Goal: Task Accomplishment & Management: Complete application form

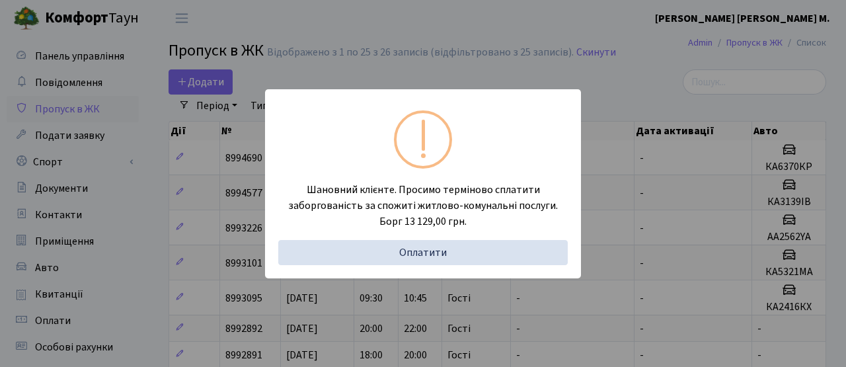
select select "25"
click at [180, 193] on div "Шановний клієнте. Просимо терміново сплатити заборгованість за спожиті житлово-…" at bounding box center [423, 183] width 846 height 367
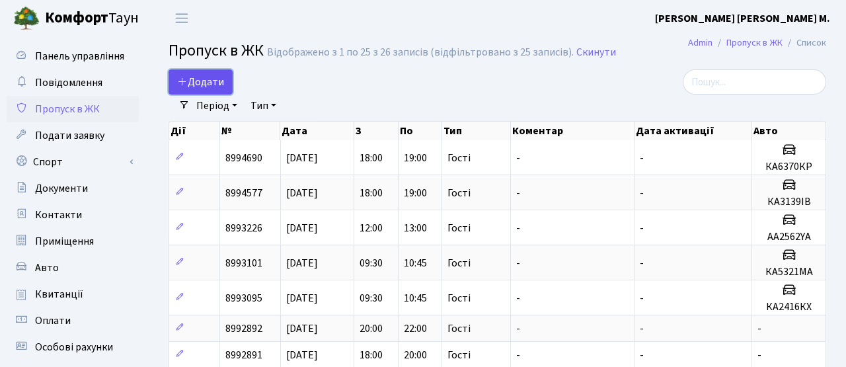
click at [194, 78] on span "Додати" at bounding box center [200, 82] width 47 height 15
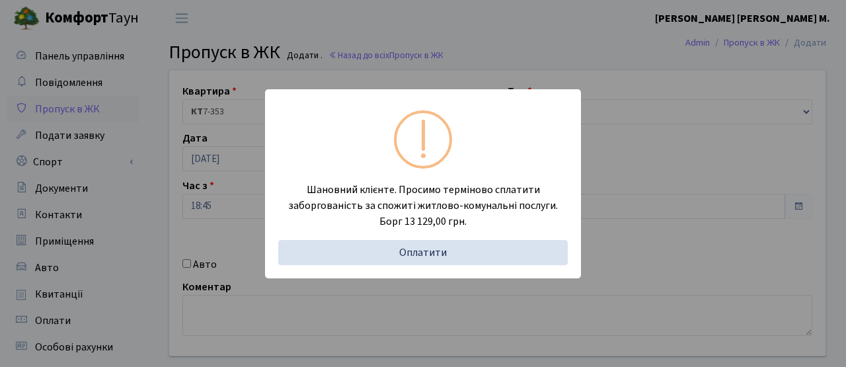
click at [193, 213] on div "Шановний клієнте. Просимо терміново сплатити заборгованість за спожиті житлово-…" at bounding box center [423, 183] width 846 height 367
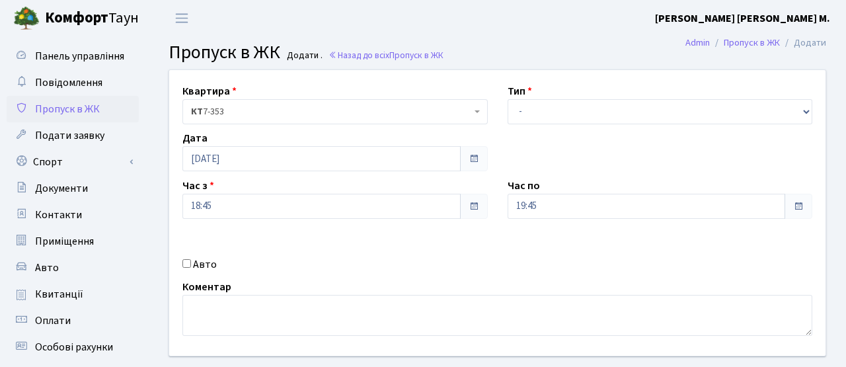
click at [201, 261] on label "Авто" at bounding box center [205, 264] width 24 height 16
click at [191, 261] on input "Авто" at bounding box center [186, 263] width 9 height 9
checkbox input "true"
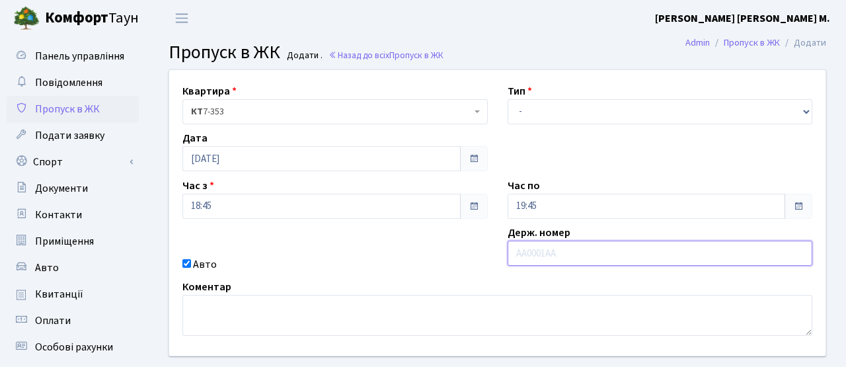
paste input "BI1058ZA"
type input "BI1058ZA"
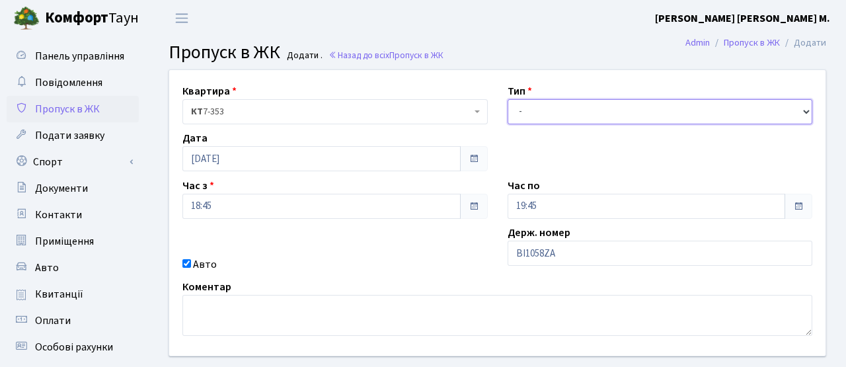
click at [536, 118] on select "- Доставка Таксі Гості Сервіс" at bounding box center [659, 111] width 305 height 25
select select "2"
click at [507, 99] on select "- Доставка Таксі Гості Сервіс" at bounding box center [659, 111] width 305 height 25
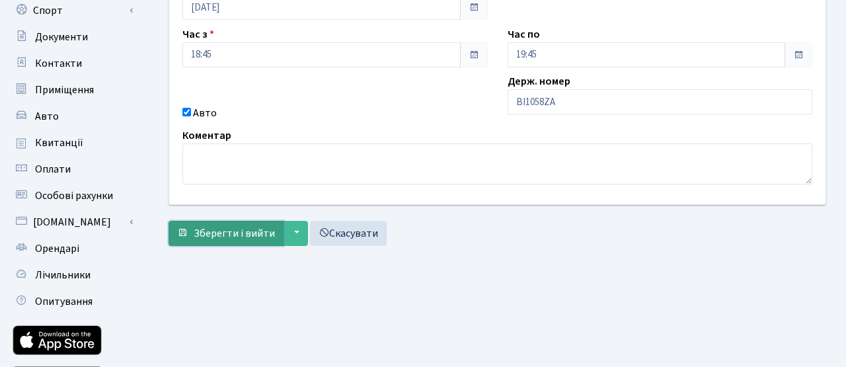
click at [246, 240] on button "Зберегти і вийти" at bounding box center [225, 233] width 115 height 25
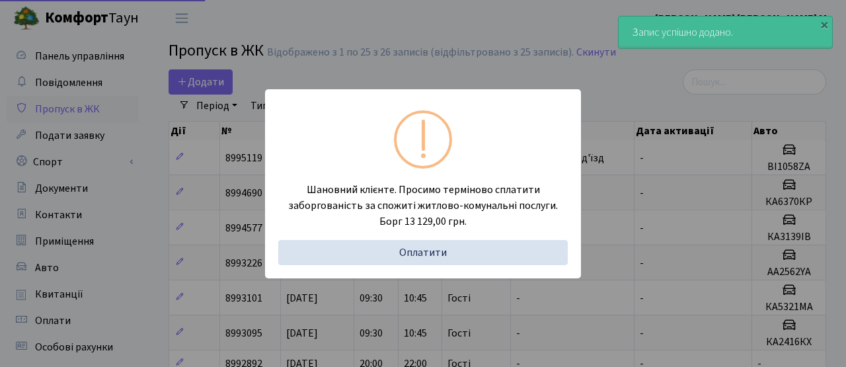
select select "25"
click at [223, 311] on div "Шановний клієнте. Просимо терміново сплатити заборгованість за спожиті житлово-…" at bounding box center [423, 183] width 846 height 367
